Goal: Information Seeking & Learning: Learn about a topic

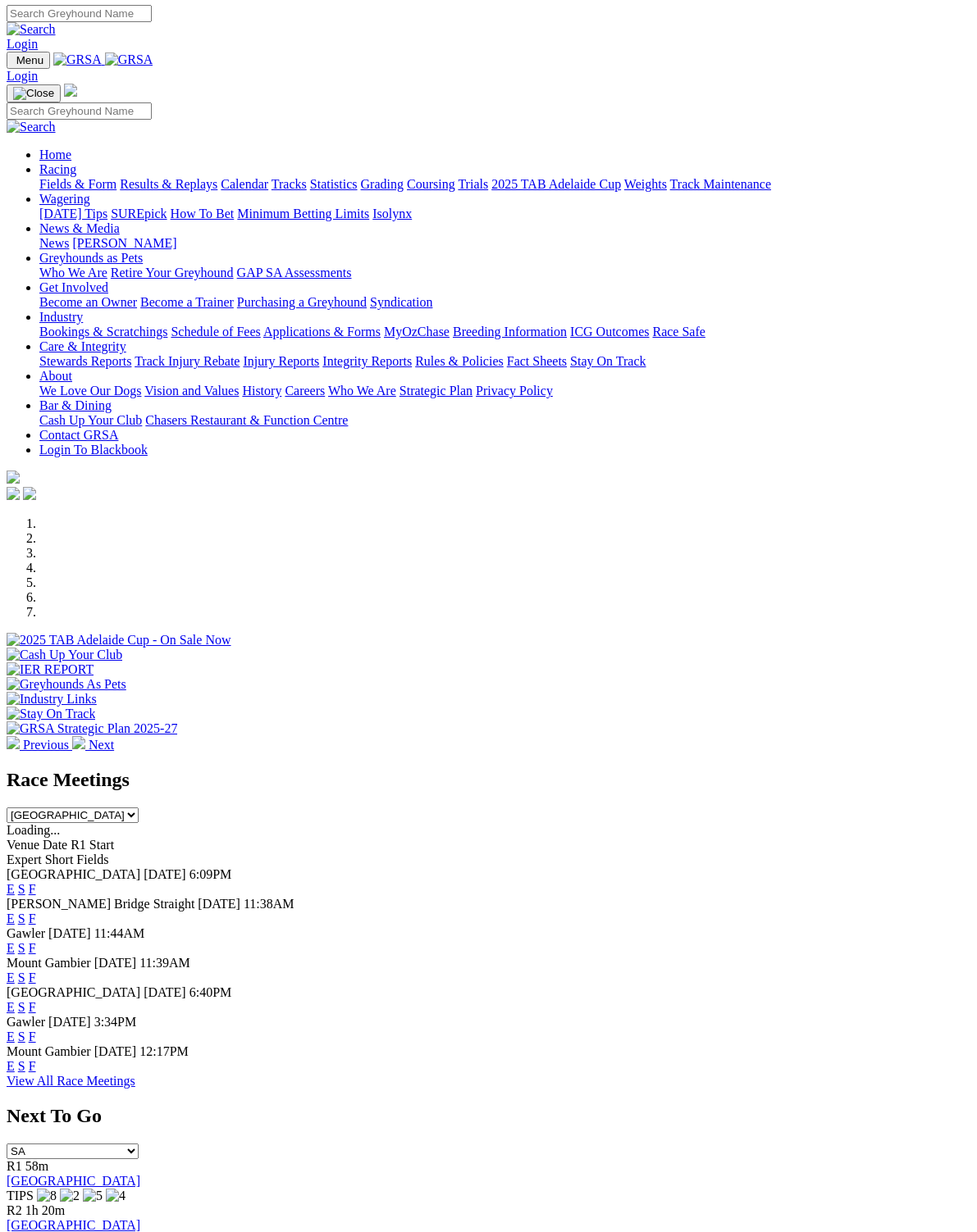
scroll to position [2, 0]
click at [36, 1000] on link "F" at bounding box center [33, 1006] width 7 height 14
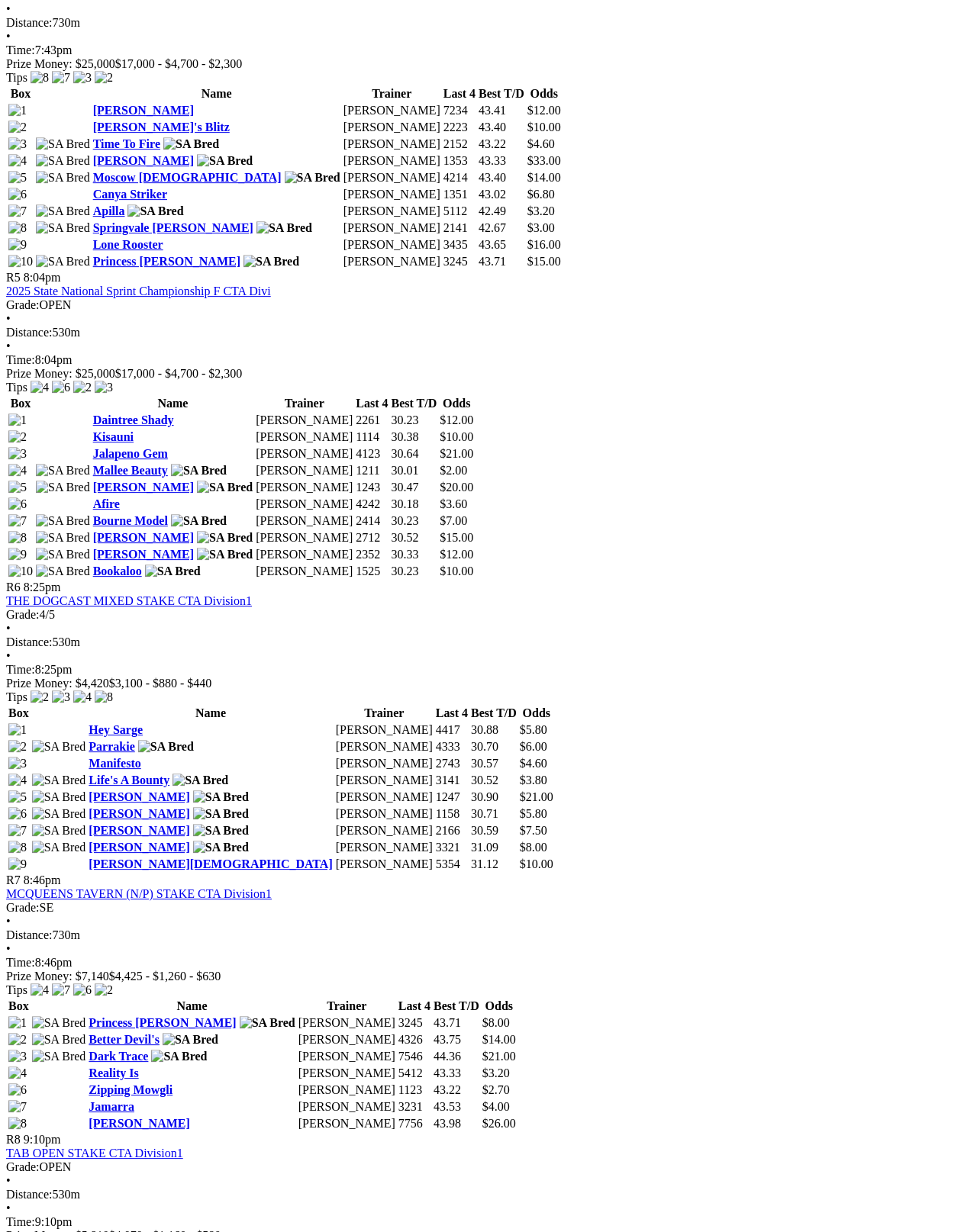
scroll to position [1580, 0]
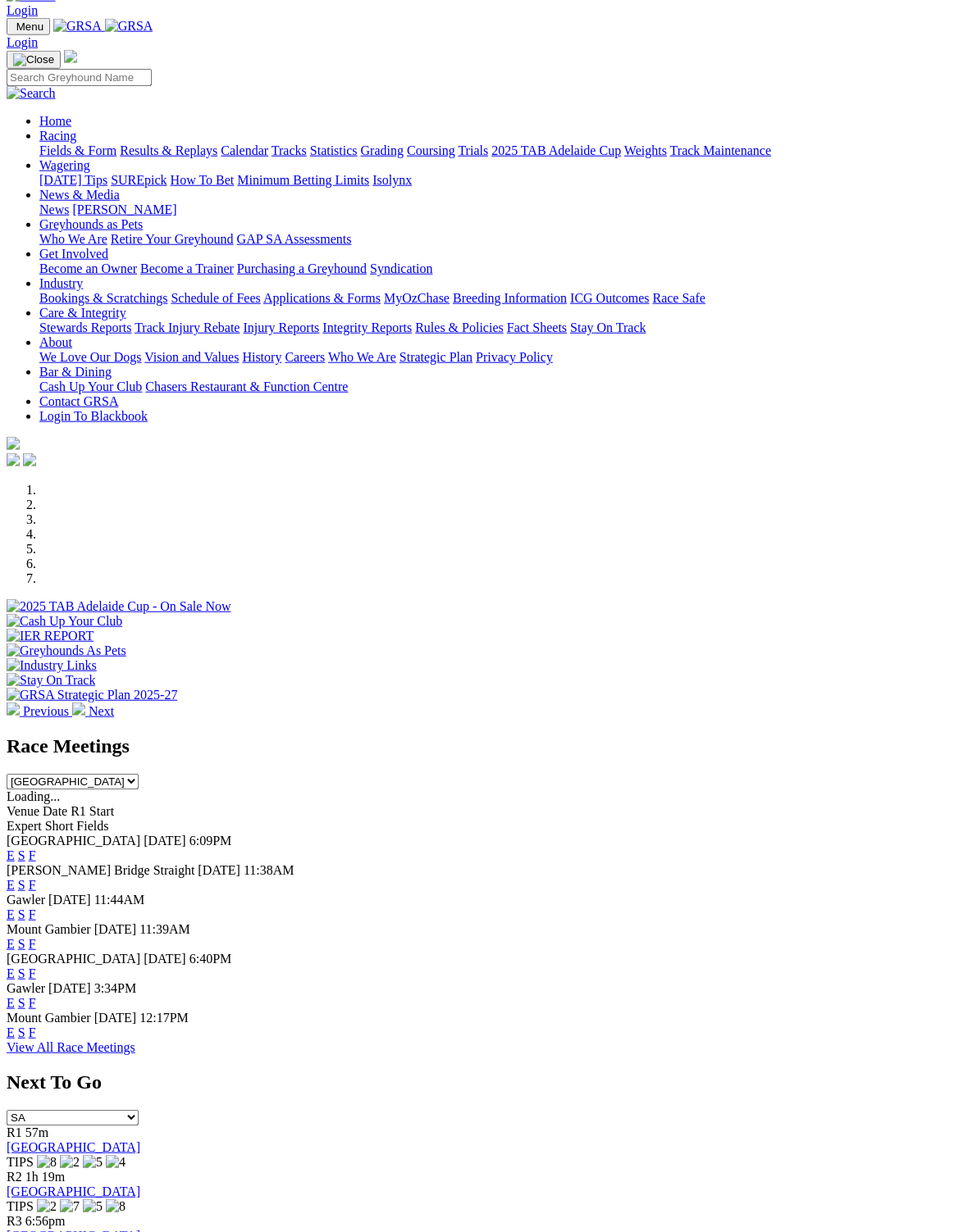
scroll to position [35, 0]
click at [36, 1026] on link "F" at bounding box center [33, 1033] width 7 height 14
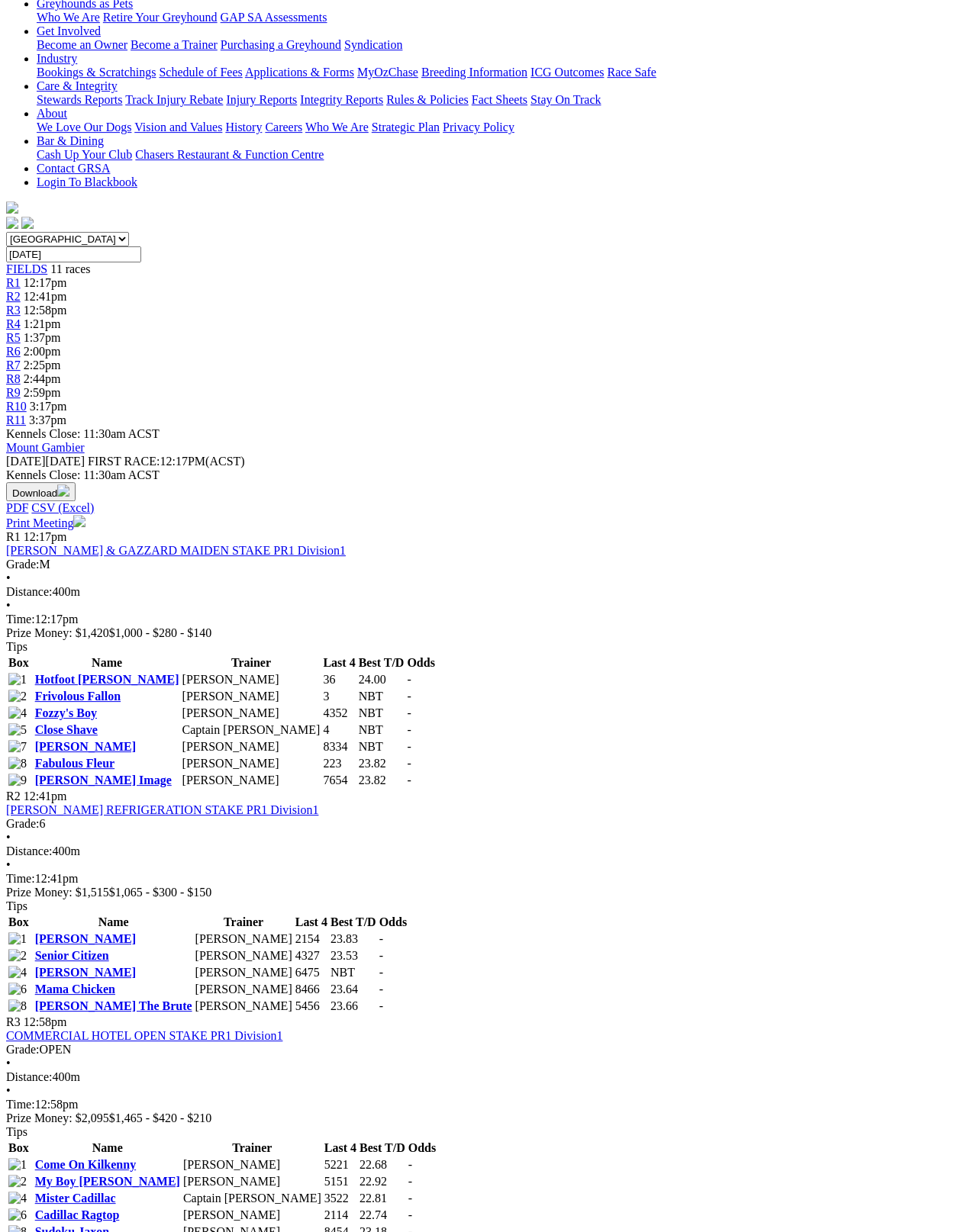
scroll to position [262, 0]
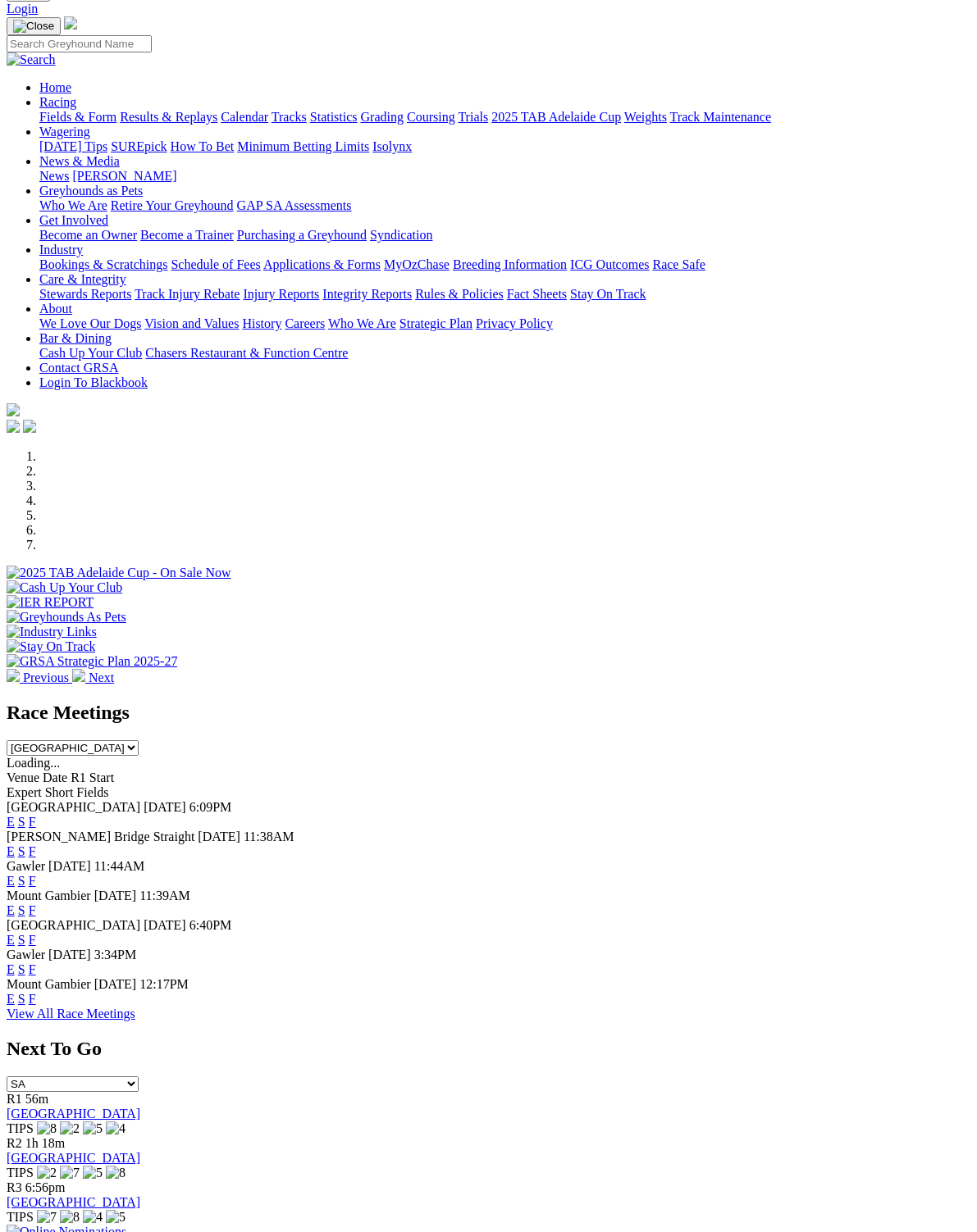
scroll to position [69, 0]
click at [36, 963] on link "F" at bounding box center [33, 969] width 7 height 14
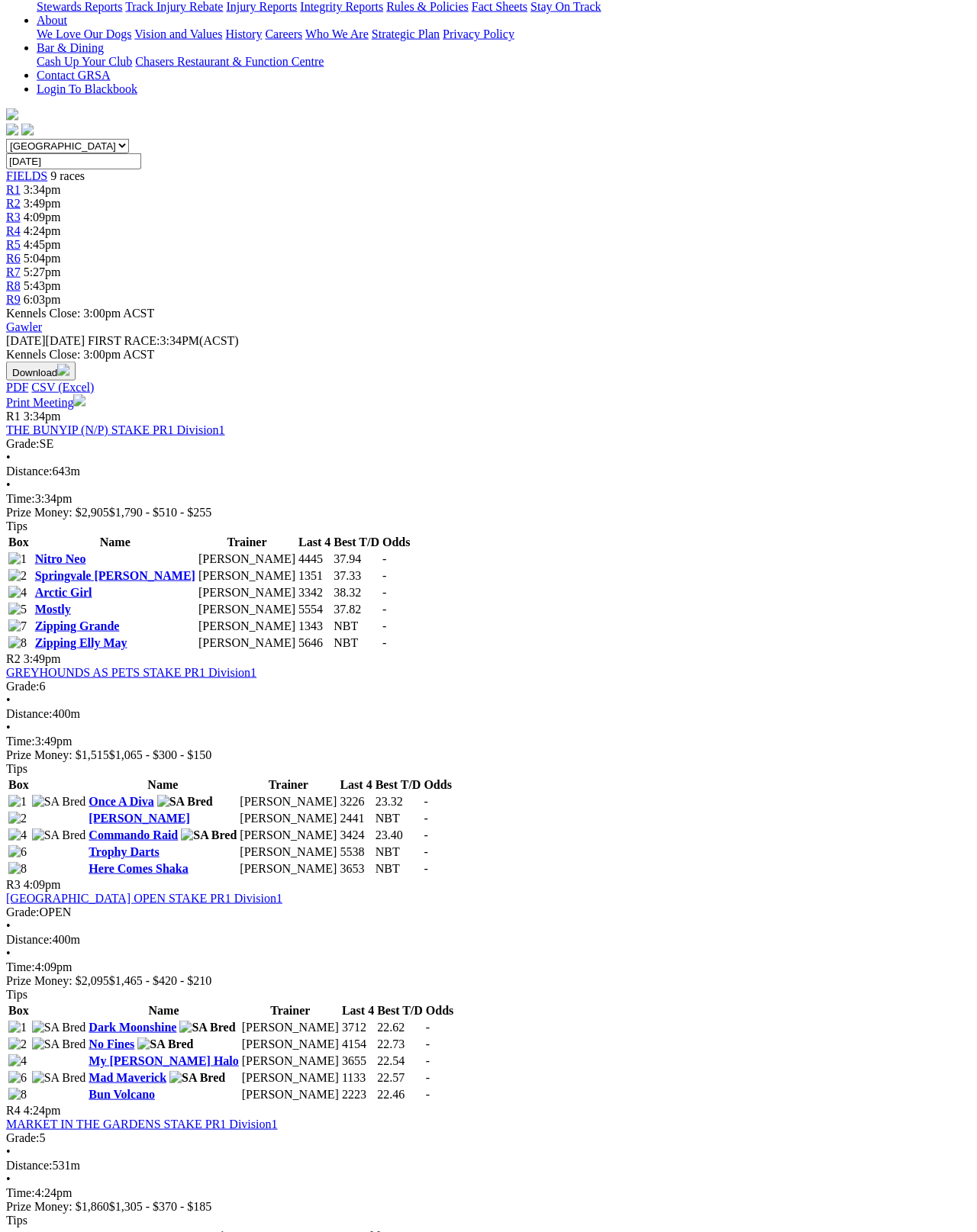
scroll to position [354, 0]
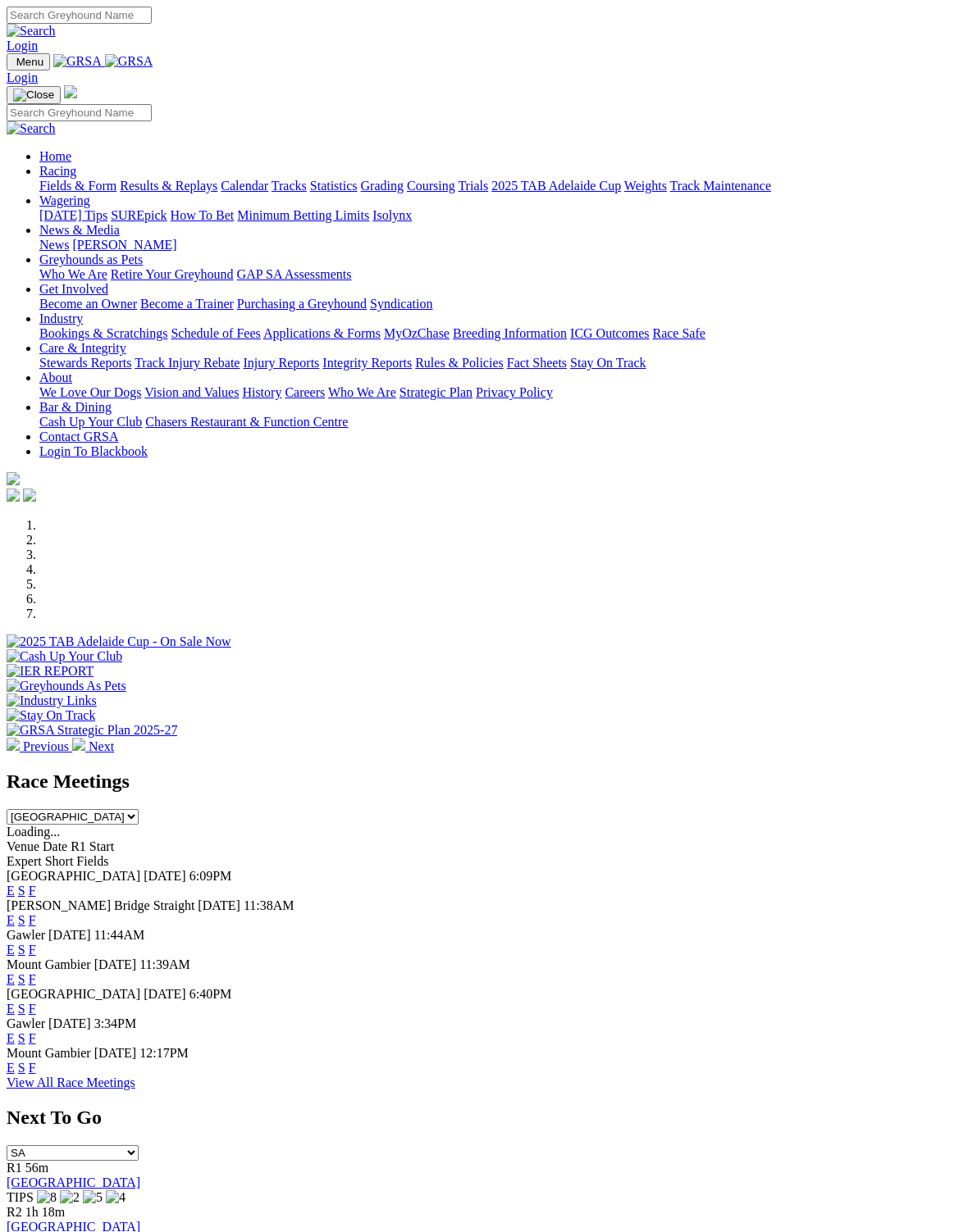
click at [76, 164] on link "Racing" at bounding box center [58, 171] width 37 height 14
click at [72, 179] on link "Fields & Form" at bounding box center [78, 185] width 77 height 14
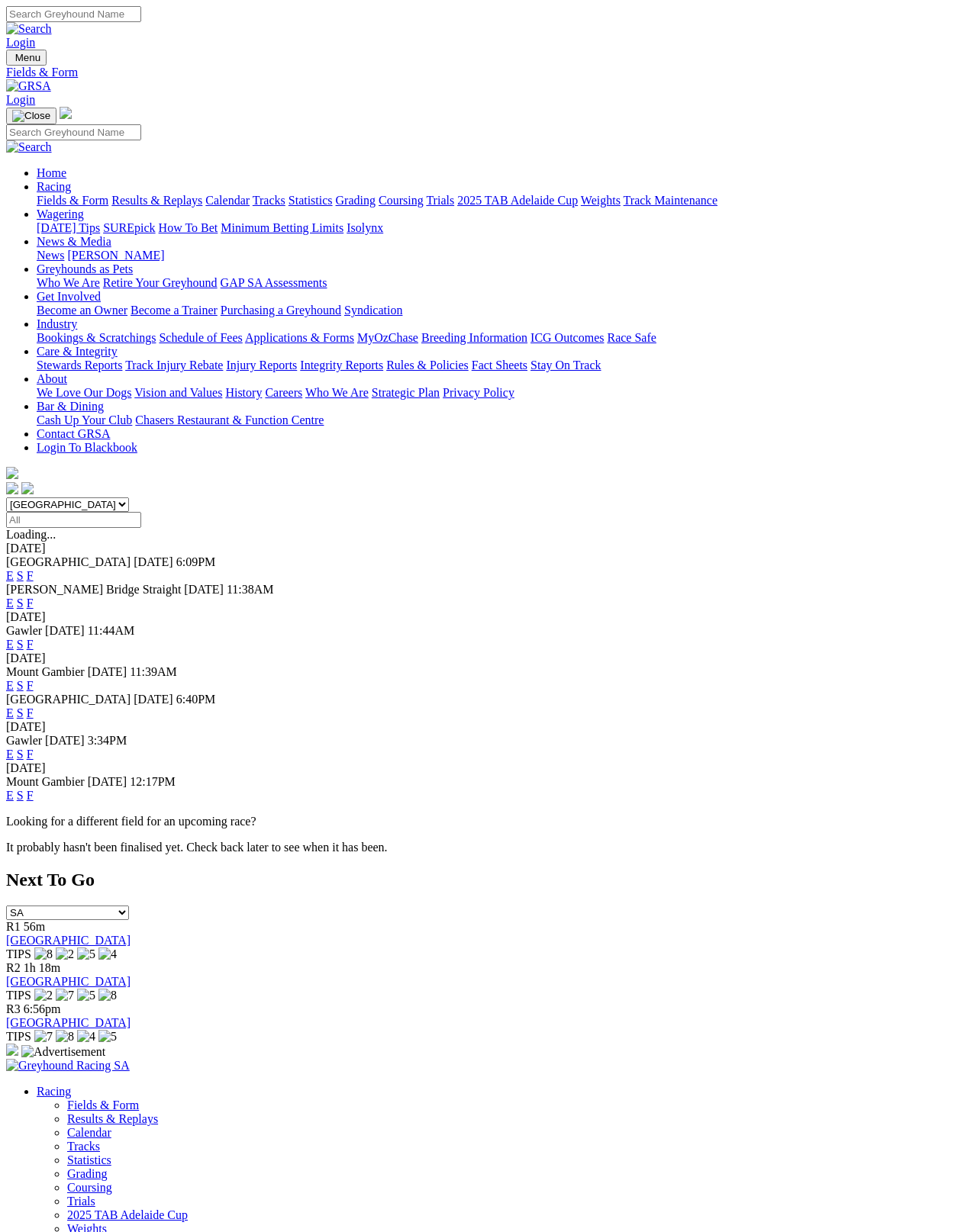
scroll to position [8, 0]
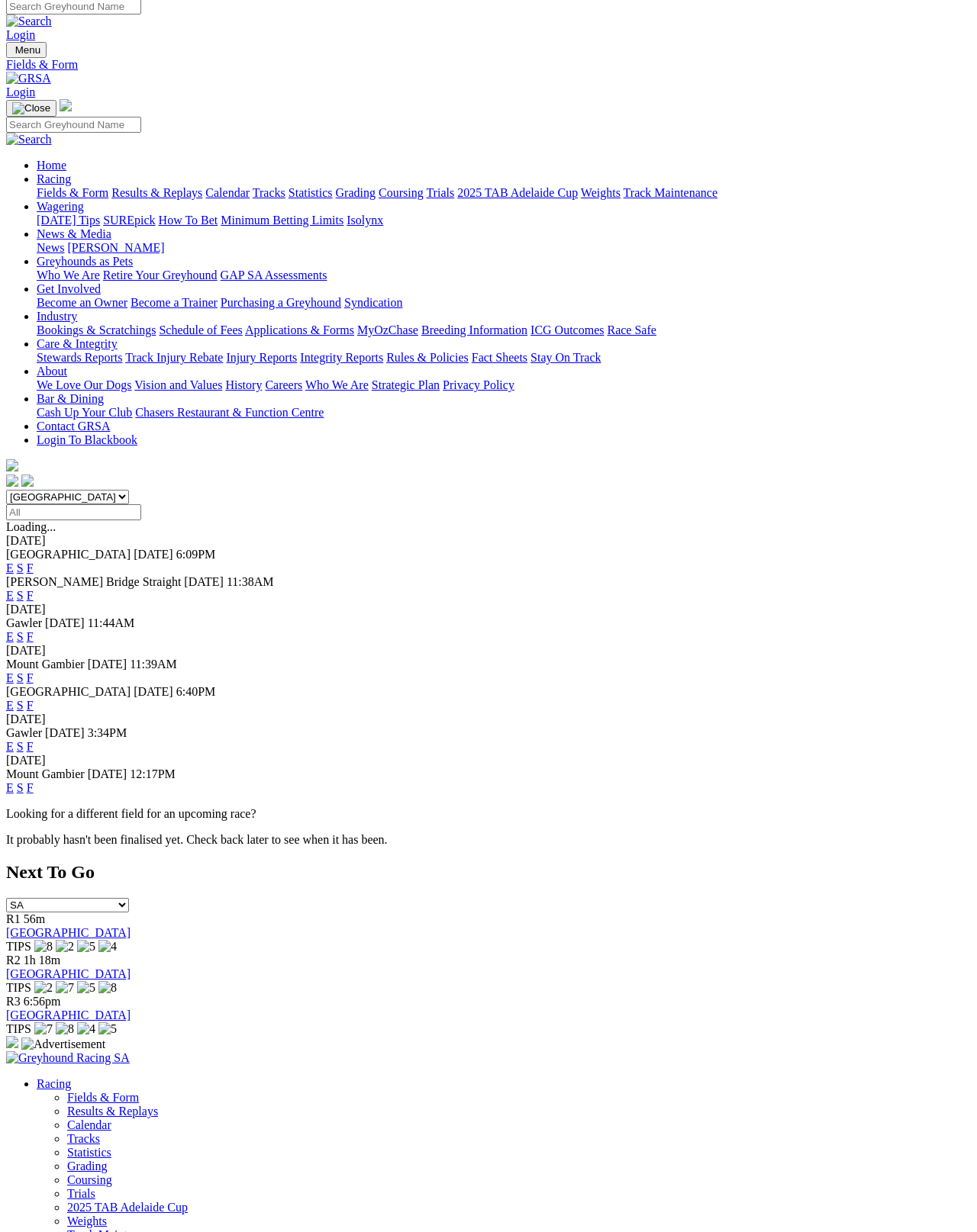
click at [129, 490] on select "[GEOGRAPHIC_DATA] [GEOGRAPHIC_DATA] [GEOGRAPHIC_DATA] [GEOGRAPHIC_DATA] [GEOGRA…" at bounding box center [67, 496] width 123 height 14
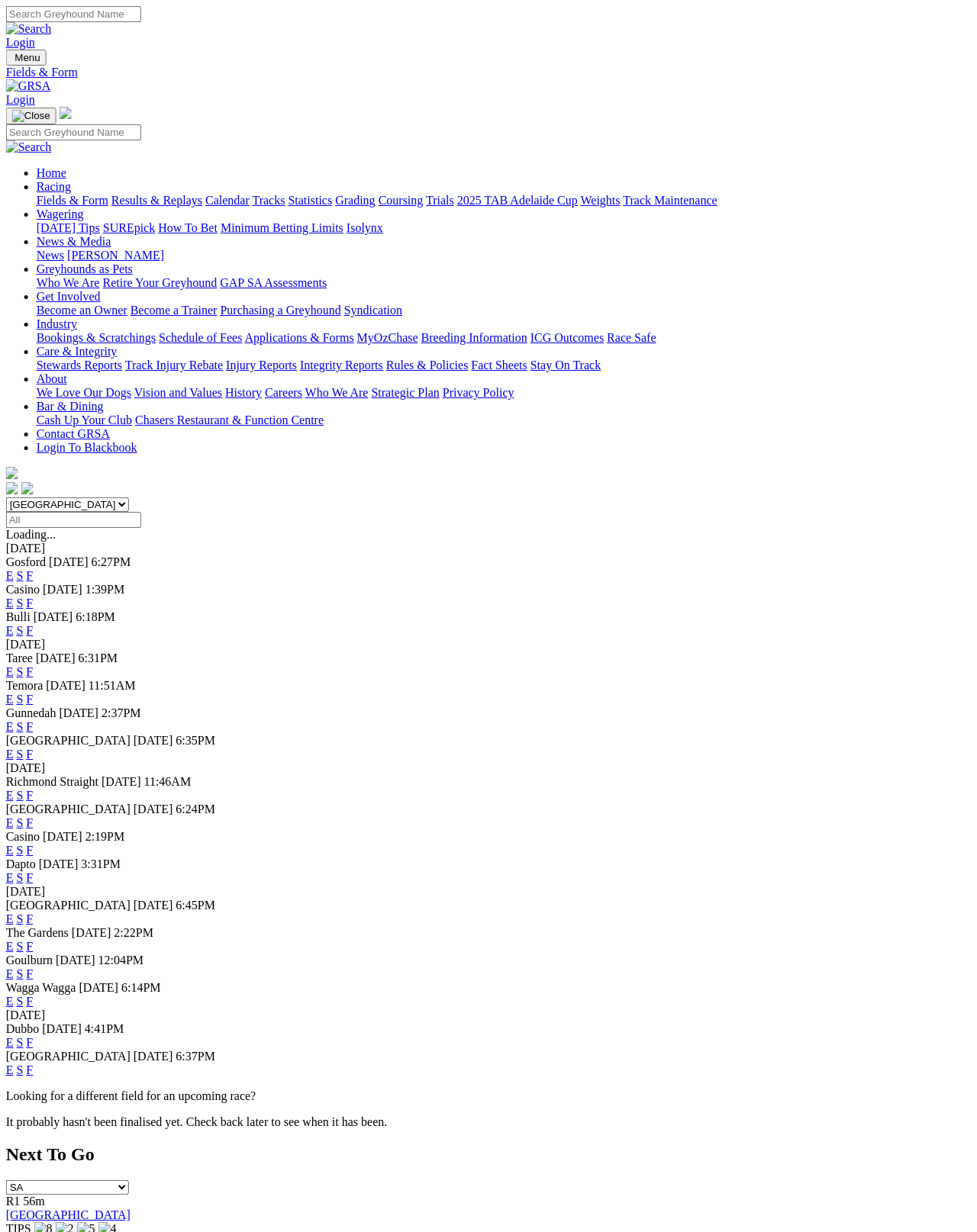
scroll to position [0, 20]
click at [98, 497] on select "[GEOGRAPHIC_DATA] [GEOGRAPHIC_DATA] [GEOGRAPHIC_DATA] [GEOGRAPHIC_DATA] [GEOGRA…" at bounding box center [67, 504] width 123 height 14
select select "SA"
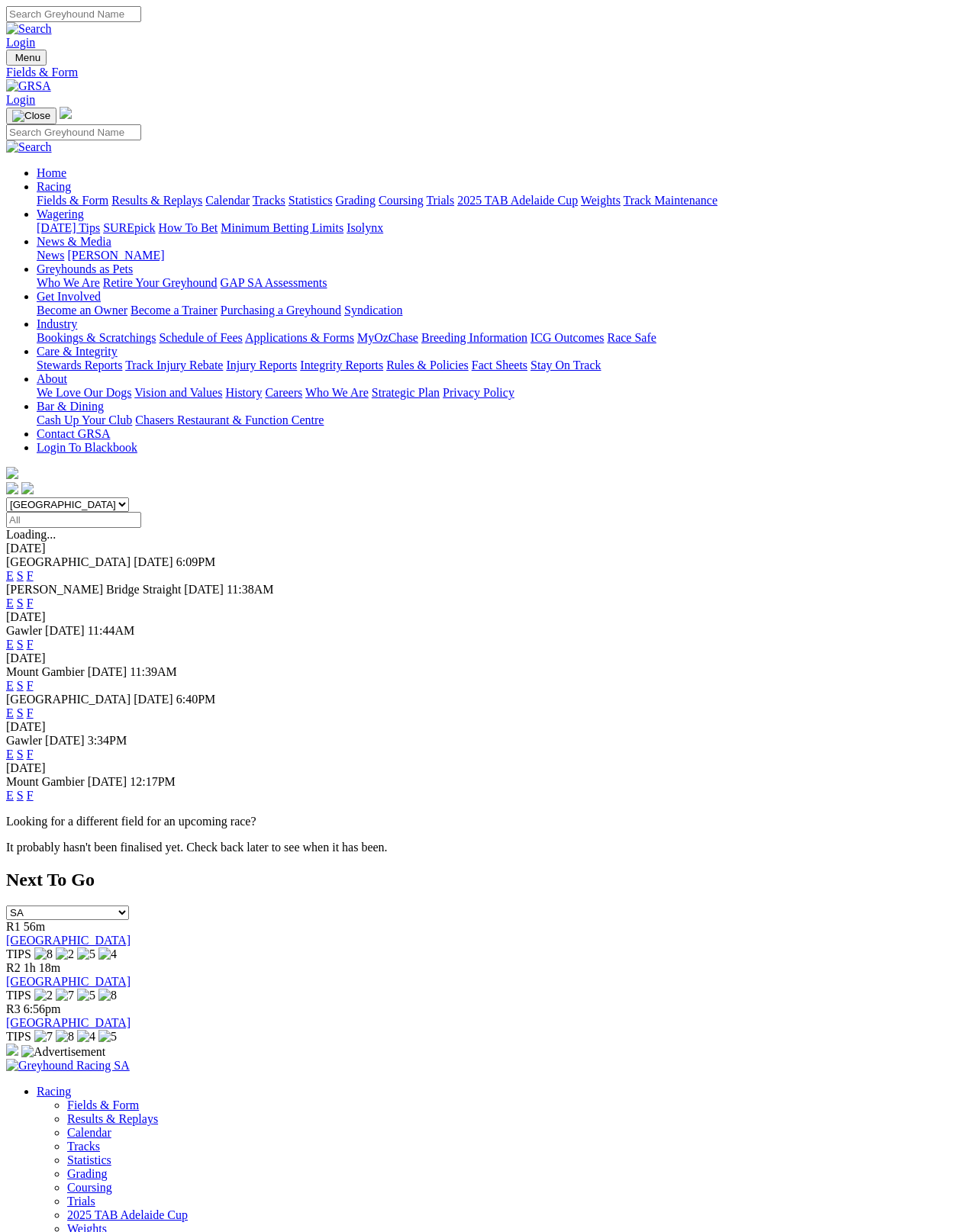
click at [34, 747] on link "F" at bounding box center [30, 753] width 7 height 13
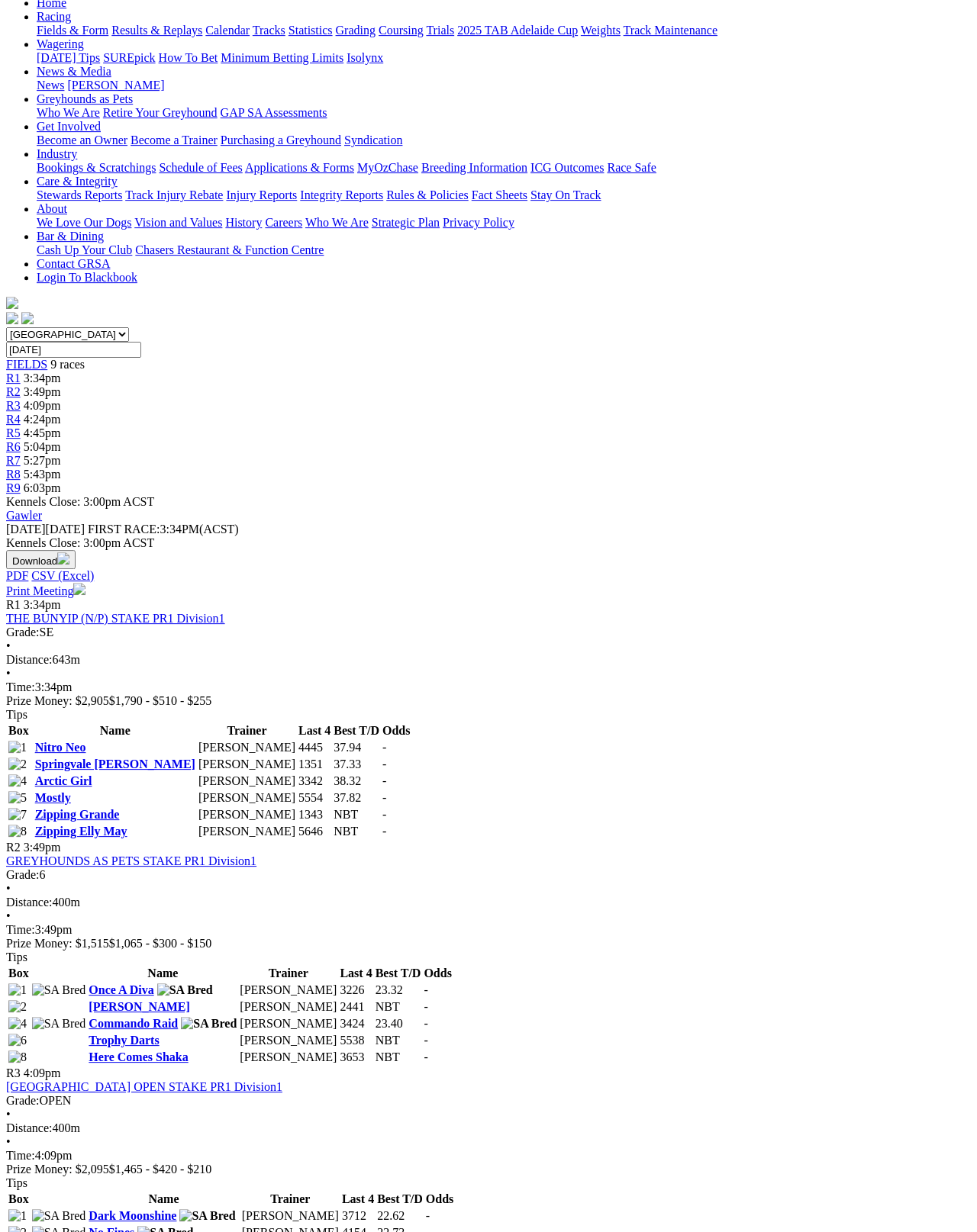
scroll to position [166, 0]
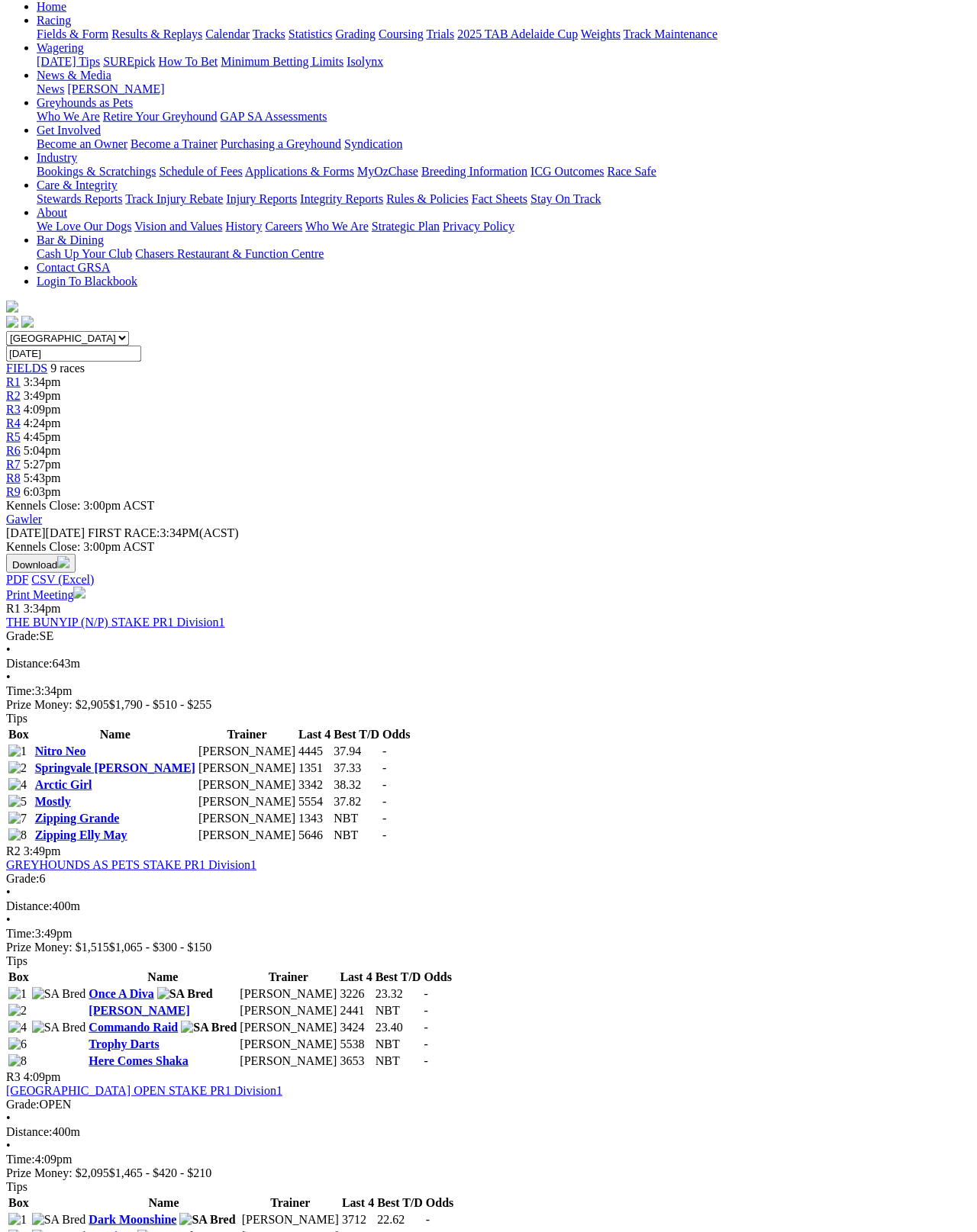
click at [120, 812] on link "Zipping Grande" at bounding box center [77, 818] width 85 height 13
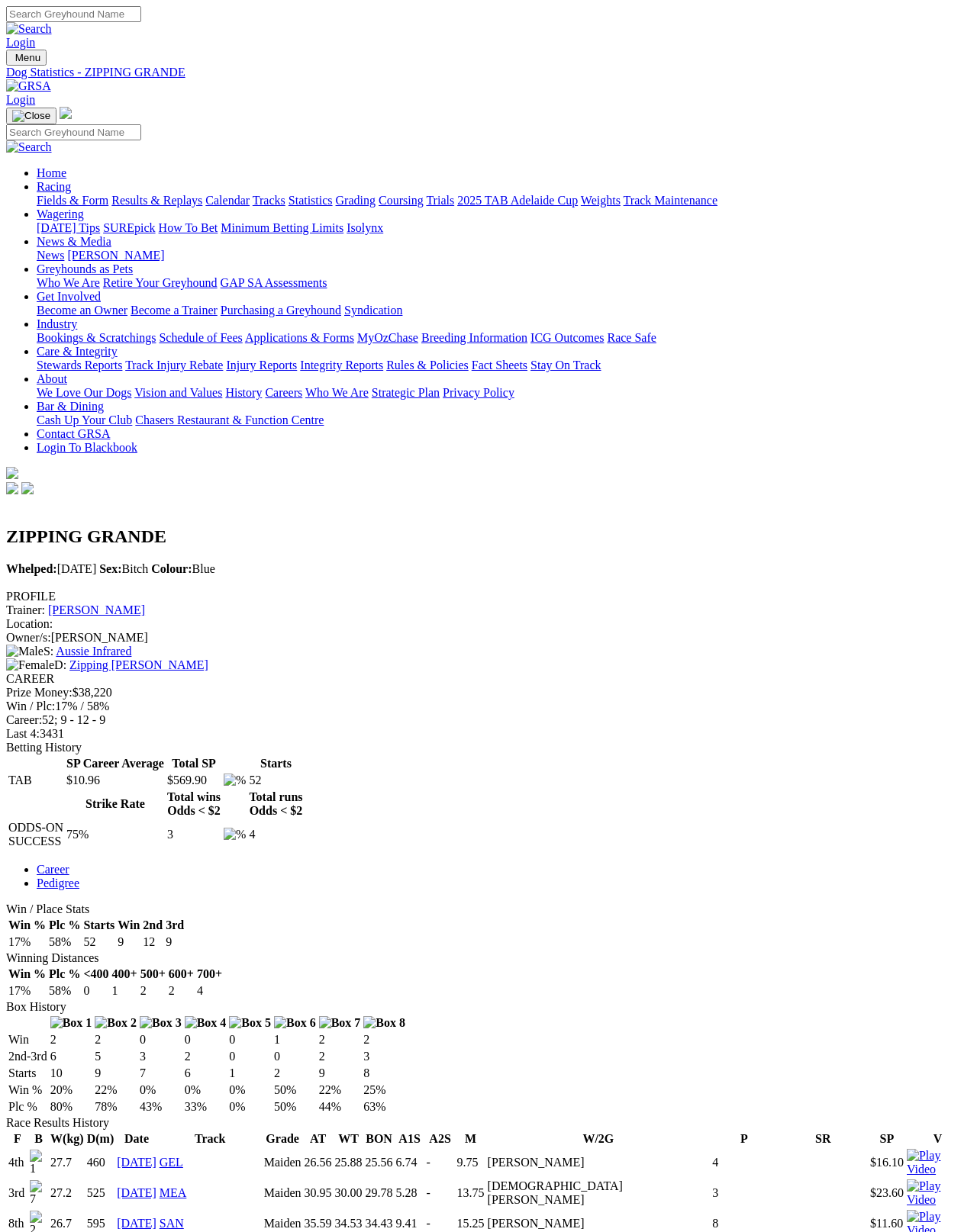
scroll to position [8, 0]
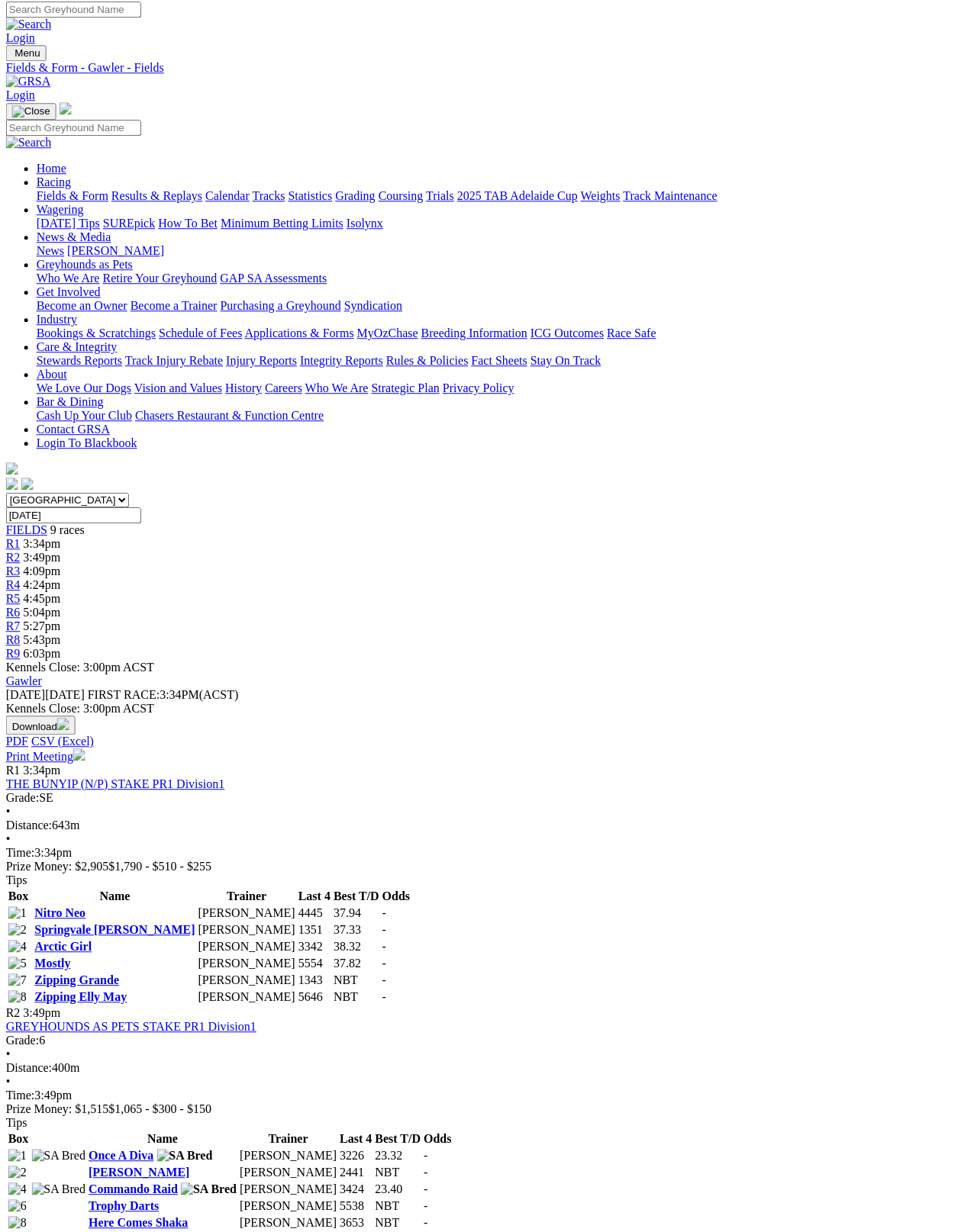
scroll to position [4, 58]
